Goal: Transaction & Acquisition: Subscribe to service/newsletter

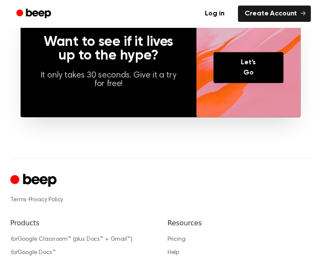
scroll to position [733, 0]
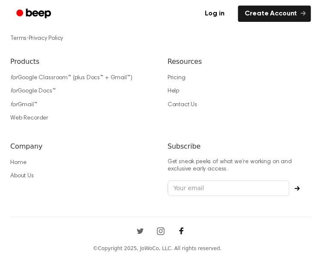
click at [186, 224] on icon "Facebook" at bounding box center [181, 231] width 14 height 14
click at [136, 224] on icon "Twitter" at bounding box center [140, 231] width 14 height 14
click at [145, 224] on icon "Twitter" at bounding box center [140, 231] width 14 height 14
click at [154, 230] on icon "Instagram" at bounding box center [161, 231] width 14 height 14
click at [168, 169] on p "Get sneak peeks of what we’re working on and exclusive early access." at bounding box center [240, 166] width 144 height 15
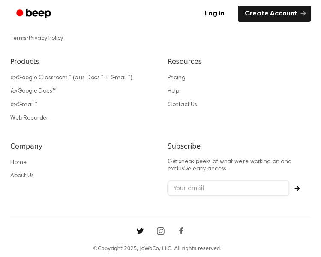
click at [137, 224] on icon "Twitter" at bounding box center [140, 231] width 14 height 14
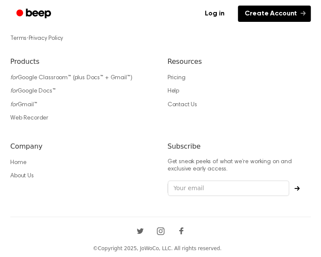
click at [274, 14] on link "Create Account" at bounding box center [274, 14] width 73 height 16
